Goal: Transaction & Acquisition: Purchase product/service

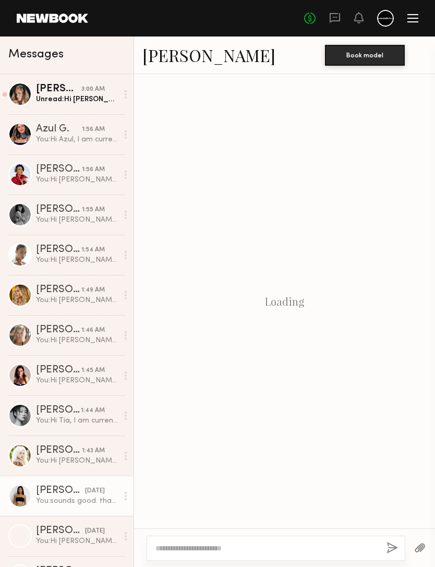
scroll to position [1044, 0]
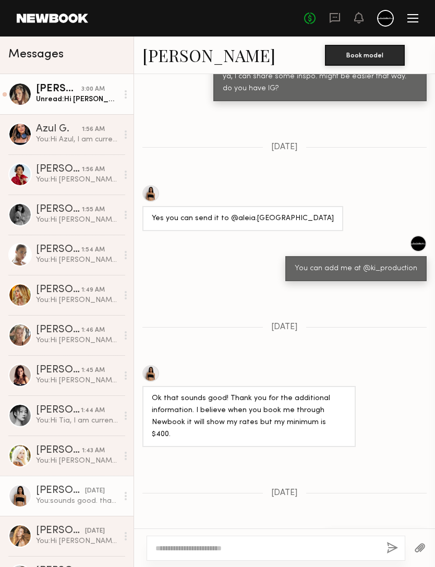
click at [76, 99] on div "Unread: Hi [PERSON_NAME]! Thanks for reaching out! I am available and my rate i…" at bounding box center [77, 99] width 82 height 10
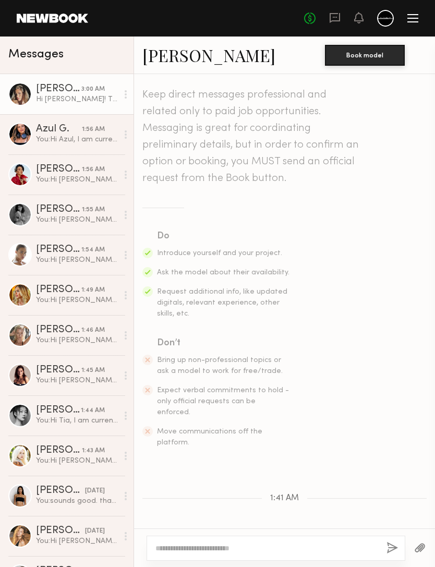
click at [168, 58] on link "Laetitia F." at bounding box center [208, 55] width 133 height 22
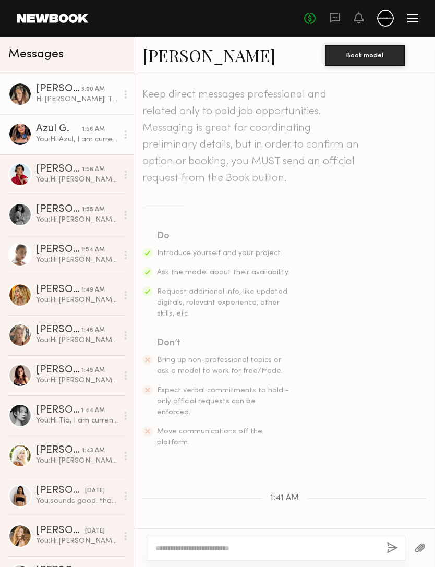
click at [44, 142] on div "You: Hi Azul, I am currently working on some vintage film style concepts. I am …" at bounding box center [77, 140] width 82 height 10
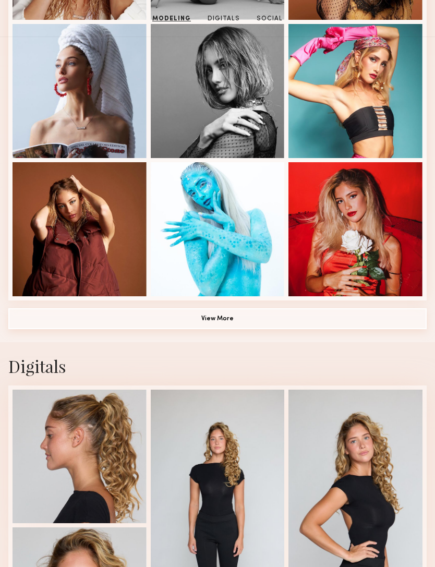
click at [107, 324] on button "View More" at bounding box center [217, 319] width 418 height 21
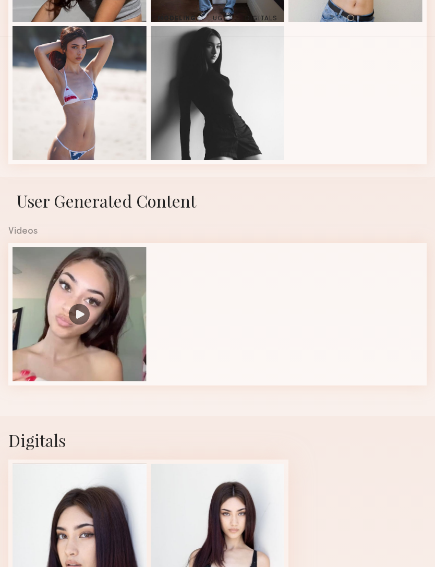
scroll to position [599, 0]
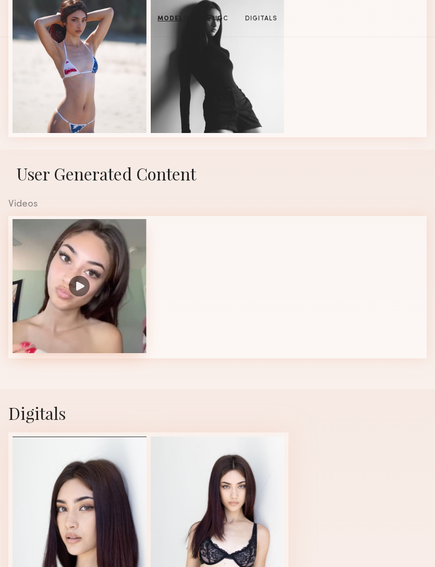
click at [75, 294] on div at bounding box center [80, 286] width 134 height 134
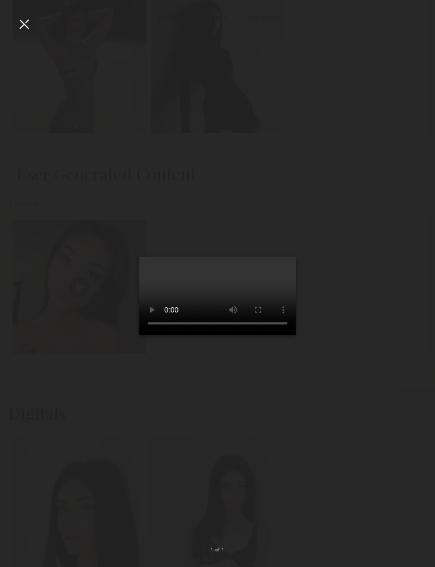
click at [159, 335] on video at bounding box center [217, 296] width 156 height 78
click at [296, 290] on video at bounding box center [217, 296] width 156 height 78
click at [196, 335] on video at bounding box center [217, 296] width 156 height 78
click at [28, 24] on div at bounding box center [24, 24] width 17 height 17
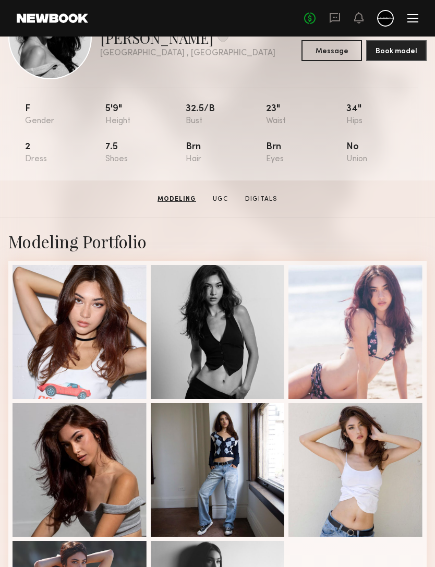
scroll to position [0, 0]
